Goal: Transaction & Acquisition: Purchase product/service

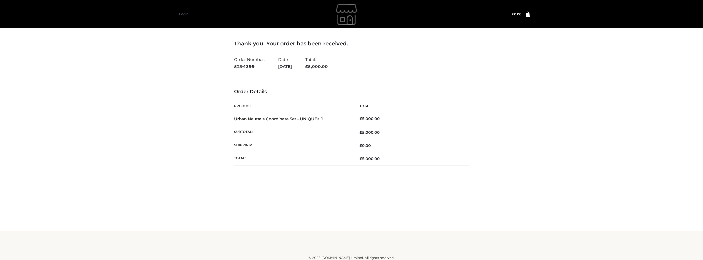
click at [137, 120] on div "Thank you. Your order has been received. Order Number: 5294399 Date: August 11,…" at bounding box center [351, 115] width 703 height 231
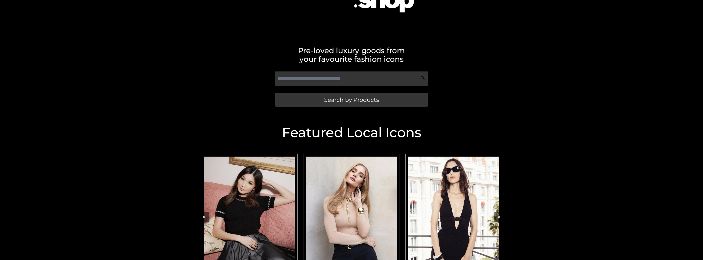
scroll to position [142, 0]
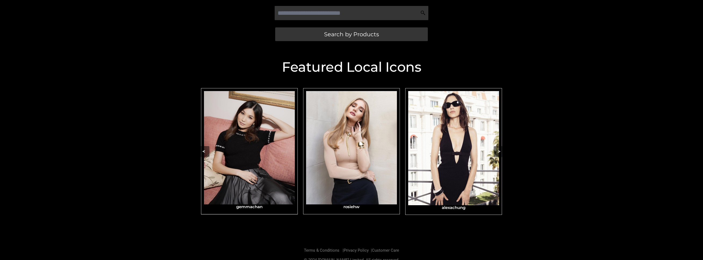
click at [243, 182] on img "Carousel Navigation" at bounding box center [249, 147] width 91 height 113
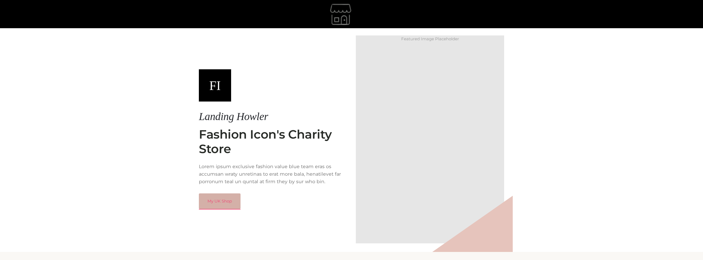
click at [225, 204] on link "My UK Shop" at bounding box center [220, 201] width 42 height 16
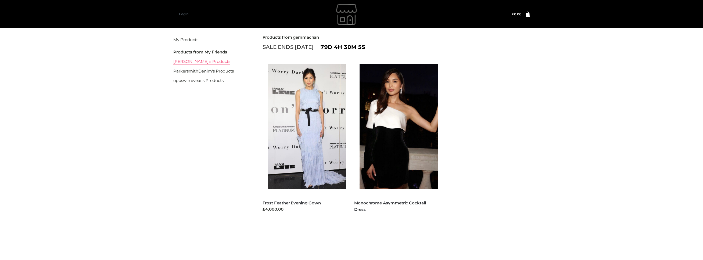
click at [188, 62] on link "rosiehw's Products" at bounding box center [201, 61] width 57 height 5
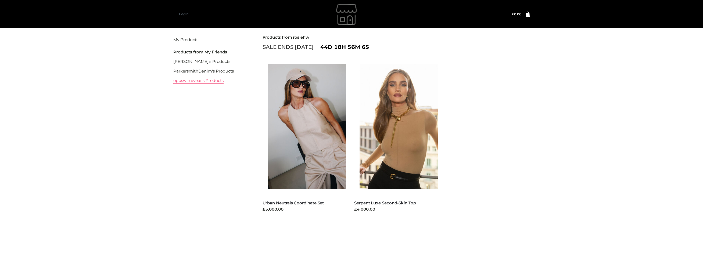
click at [195, 82] on link "oppswimwear's Products" at bounding box center [198, 80] width 50 height 5
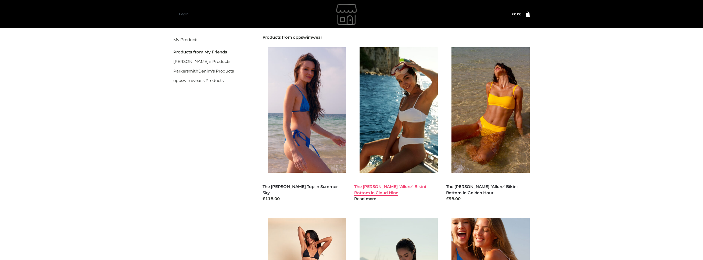
click at [400, 186] on link "The [PERSON_NAME] "Allure" Bikini Bottom in Cloud Nine" at bounding box center [390, 189] width 72 height 11
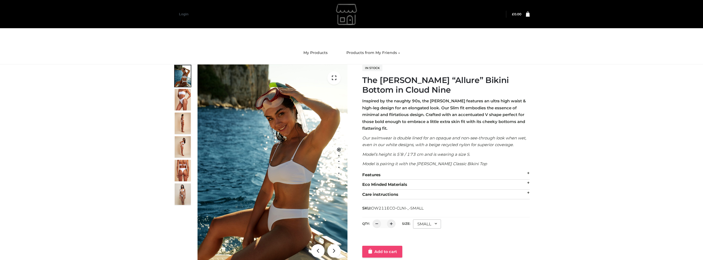
click at [383, 248] on link "Add to cart" at bounding box center [382, 252] width 40 height 12
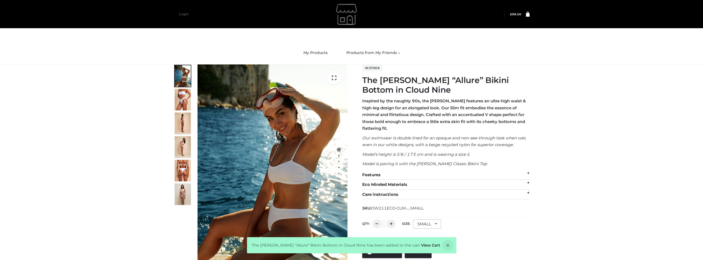
click at [528, 16] on icon at bounding box center [528, 13] width 4 height 5
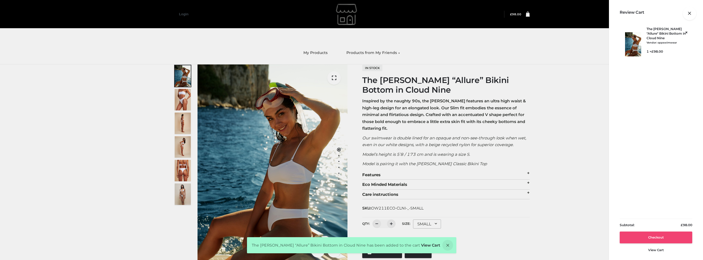
click at [660, 239] on link "Checkout" at bounding box center [655, 238] width 73 height 12
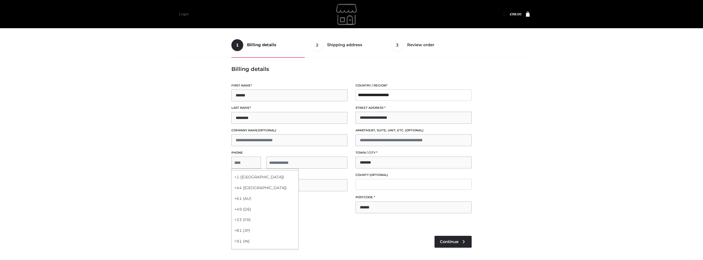
click at [243, 161] on span "**********" at bounding box center [289, 163] width 116 height 12
click at [245, 177] on div "+1 ([GEOGRAPHIC_DATA])" at bounding box center [265, 177] width 67 height 11
select select "**"
click at [286, 164] on input "tel" at bounding box center [306, 163] width 81 height 12
type input "**********"
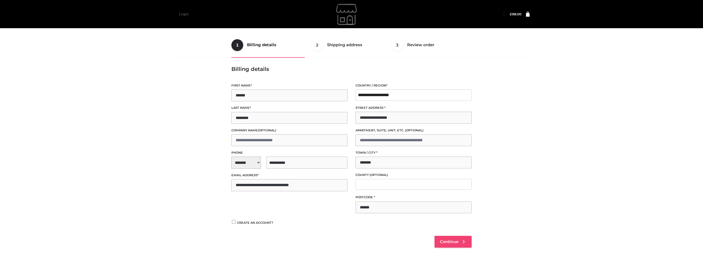
click at [460, 243] on link "Continue" at bounding box center [452, 242] width 37 height 12
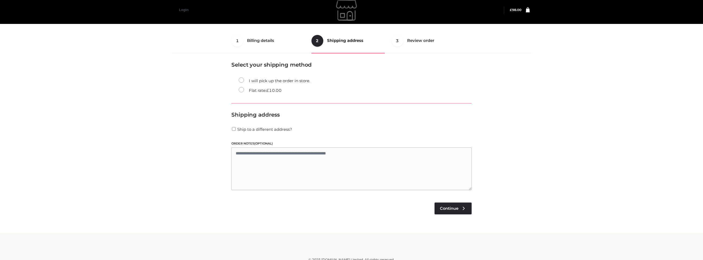
scroll to position [8, 0]
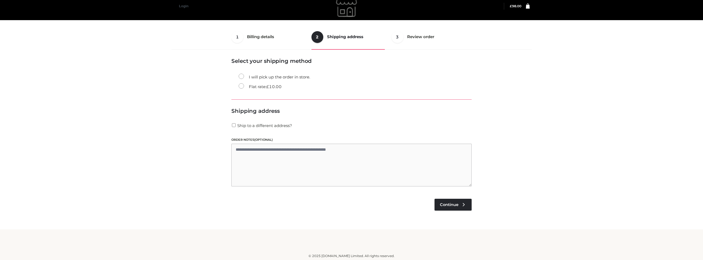
click at [239, 86] on label "Flat rate: £ 10.00" at bounding box center [260, 86] width 43 height 7
click at [286, 76] on label "I will pick up the order in store." at bounding box center [274, 77] width 71 height 7
click at [456, 206] on link "Continue" at bounding box center [452, 205] width 37 height 12
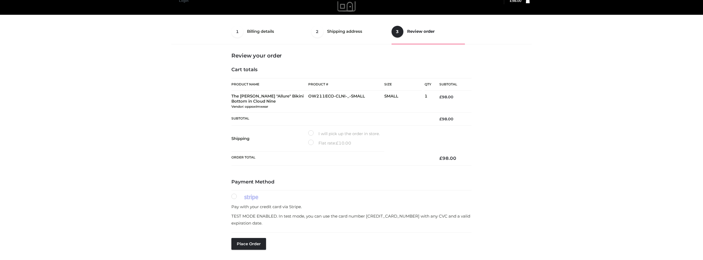
scroll to position [14, 0]
click at [251, 245] on button "Place order" at bounding box center [248, 244] width 35 height 12
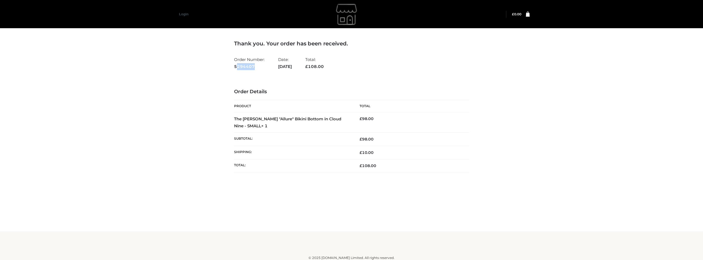
drag, startPoint x: 258, startPoint y: 67, endPoint x: 237, endPoint y: 67, distance: 21.0
click at [237, 67] on strong "5294407" at bounding box center [249, 66] width 31 height 7
click at [232, 66] on div "Thank you. Your order has been received. Order Number: 5294407 Date: August 11,…" at bounding box center [351, 112] width 243 height 170
drag, startPoint x: 232, startPoint y: 66, endPoint x: 257, endPoint y: 67, distance: 24.2
click at [256, 67] on div "Thank you. Your order has been received. Order Number: 5294407 Date: August 11,…" at bounding box center [351, 112] width 243 height 170
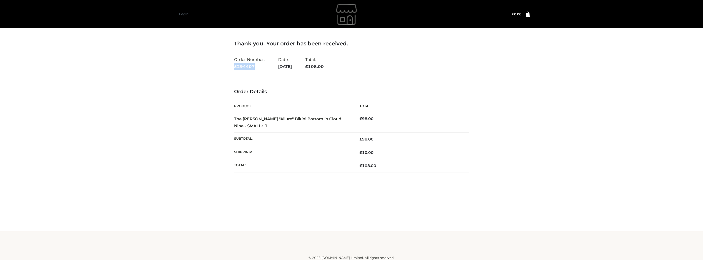
copy strong "5294407"
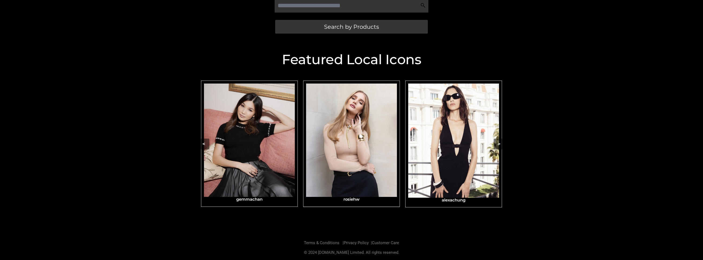
scroll to position [150, 0]
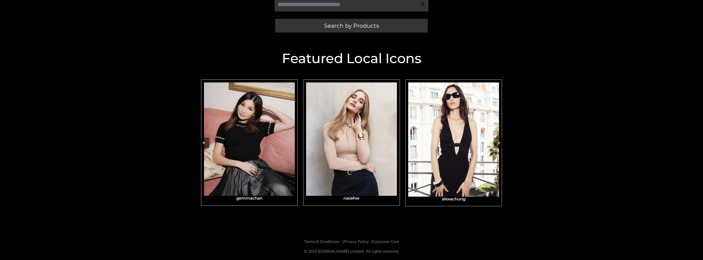
click at [474, 164] on img "Carousel Navigation" at bounding box center [453, 139] width 91 height 114
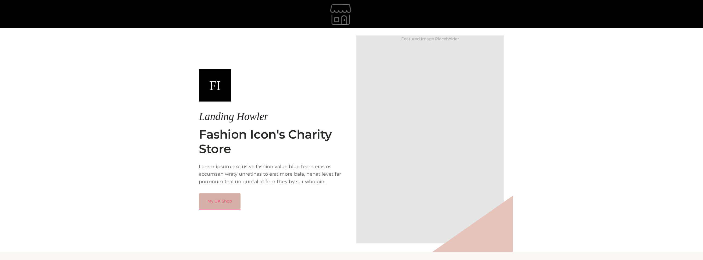
click at [225, 203] on link "My UK Shop" at bounding box center [220, 201] width 42 height 16
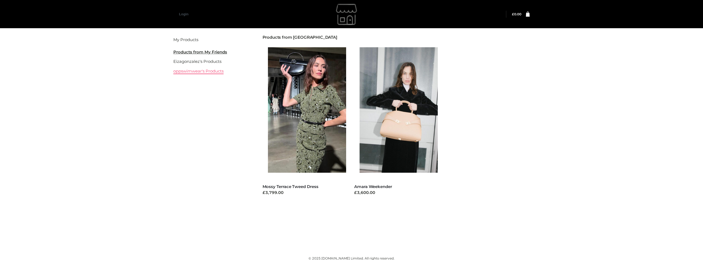
click at [200, 73] on link "oppswimwear's Products" at bounding box center [198, 70] width 50 height 5
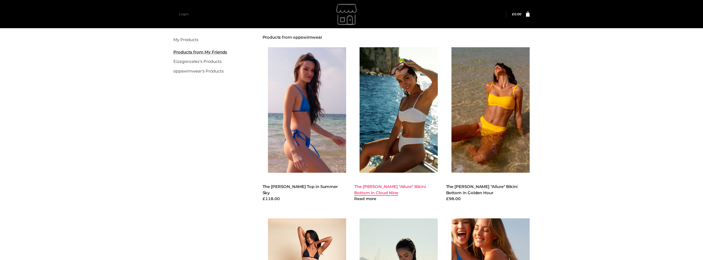
click at [393, 184] on link "The [PERSON_NAME] "Allure" Bikini Bottom in Cloud Nine" at bounding box center [390, 189] width 72 height 11
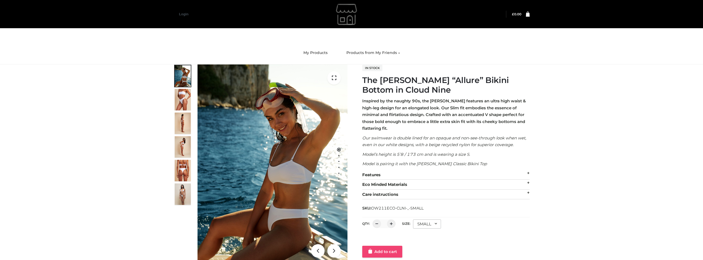
click at [377, 246] on link "Add to cart" at bounding box center [382, 252] width 40 height 12
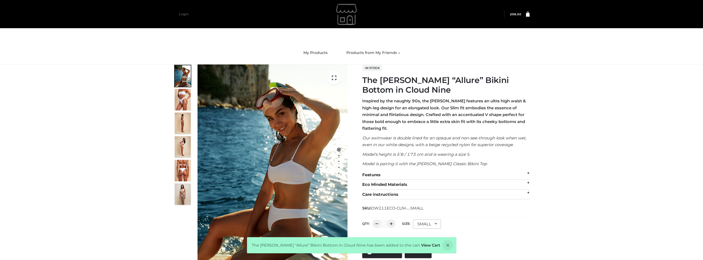
click at [528, 16] on icon at bounding box center [528, 13] width 4 height 5
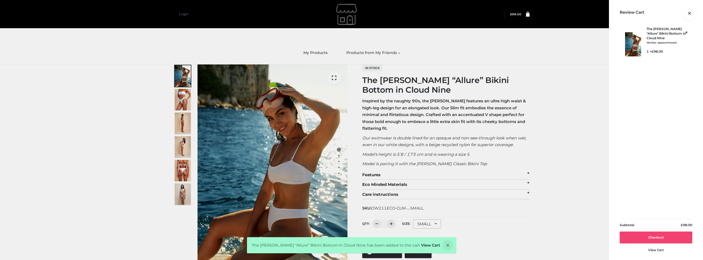
click at [647, 236] on link "Checkout" at bounding box center [655, 238] width 73 height 12
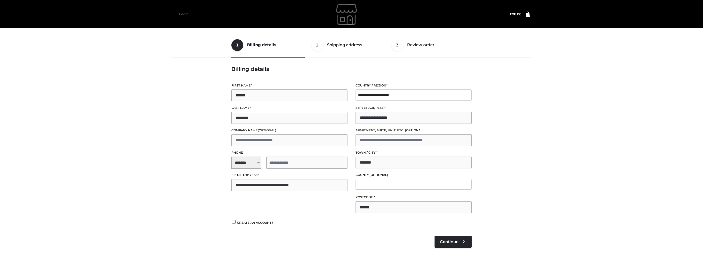
click at [241, 163] on span "**********" at bounding box center [289, 163] width 116 height 12
click at [252, 178] on div "+1 (US)" at bounding box center [265, 177] width 67 height 11
select select "**"
click at [297, 160] on input "tel" at bounding box center [306, 163] width 81 height 12
type input "**********"
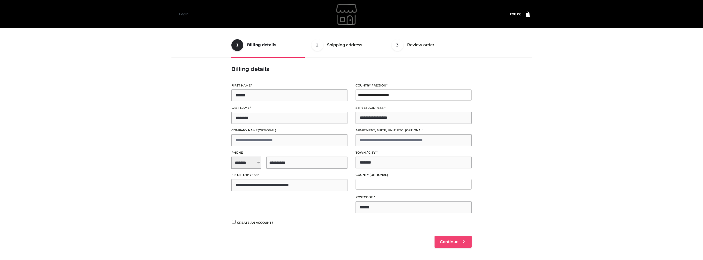
click at [451, 239] on span "Continue" at bounding box center [449, 241] width 19 height 5
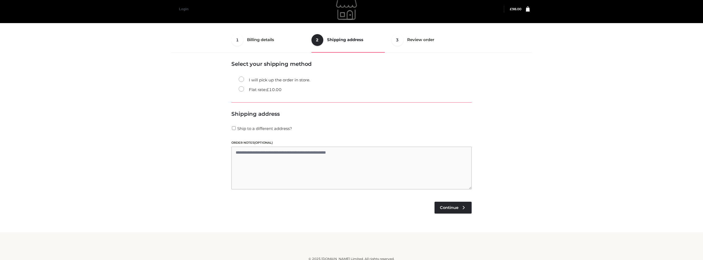
scroll to position [8, 0]
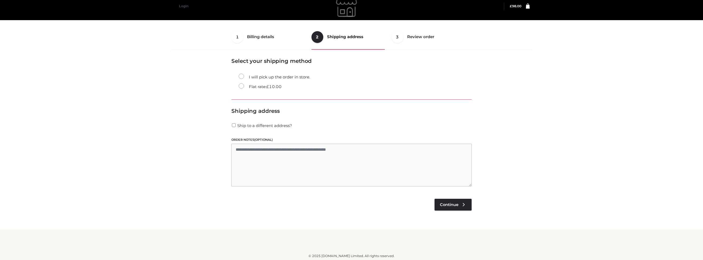
click at [254, 87] on label "Flat rate: £ 10.00" at bounding box center [260, 86] width 43 height 7
click at [447, 204] on span "Continue" at bounding box center [449, 204] width 19 height 5
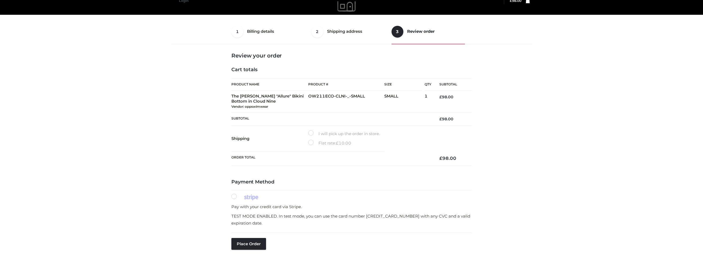
scroll to position [14, 0]
click at [323, 142] on label "Flat rate: £ 10.00" at bounding box center [329, 142] width 43 height 7
click at [245, 244] on button "Place order" at bounding box center [248, 244] width 35 height 12
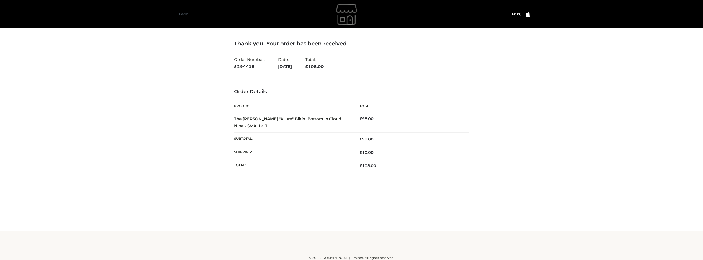
click at [254, 68] on strong "5294415" at bounding box center [249, 66] width 31 height 7
drag, startPoint x: 256, startPoint y: 65, endPoint x: 233, endPoint y: 67, distance: 22.7
click at [233, 67] on div "Thank you. Your order has been received. Order Number: 5294415 Date: [DATE] Tot…" at bounding box center [351, 112] width 243 height 170
copy strong "5294415"
click at [412, 81] on div "Thank you. Your order has been received. Order Number: 5294415 Date: [DATE] Tot…" at bounding box center [351, 106] width 235 height 132
